Goal: Use online tool/utility

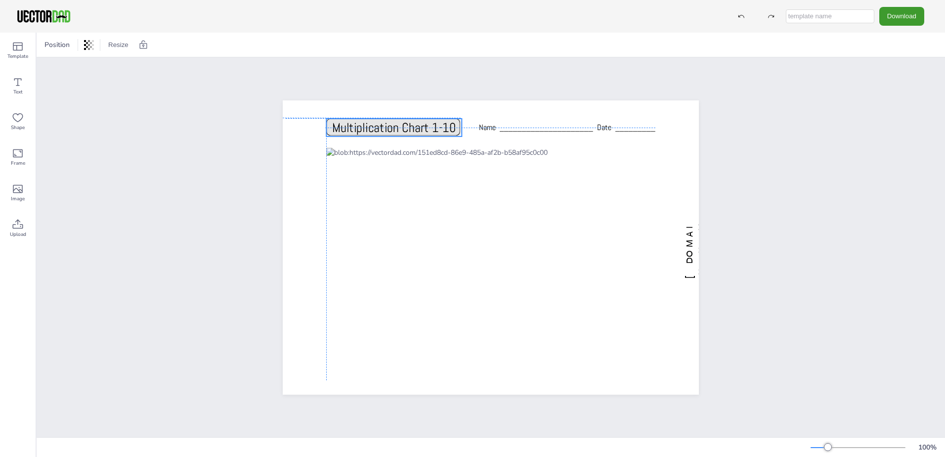
click at [451, 124] on span "Multiplication Chart 1-10" at bounding box center [394, 127] width 124 height 16
click at [450, 124] on span "Multiplication Chart 1-10" at bounding box center [394, 127] width 124 height 16
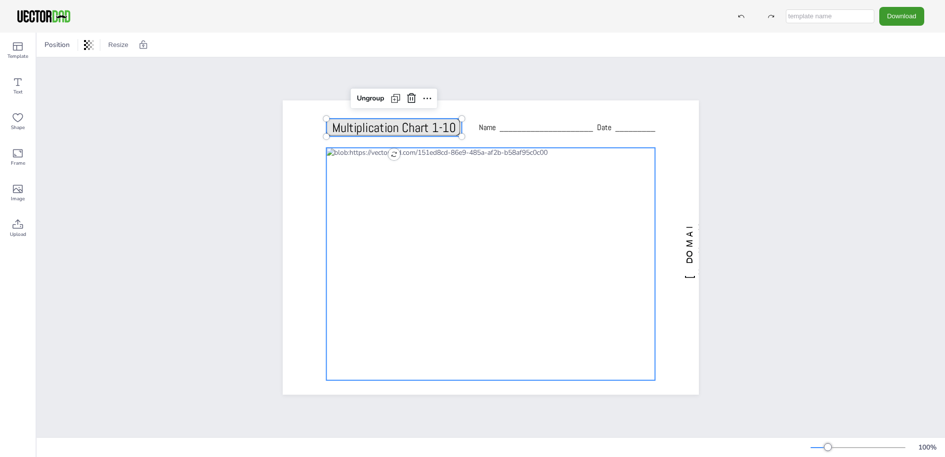
click at [626, 372] on div at bounding box center [490, 263] width 329 height 233
click at [790, 253] on div "Multiplication Chart 1-10 [DOMAIN_NAME] Name _____________________ Date _______…" at bounding box center [491, 247] width 909 height 380
